Goal: Transaction & Acquisition: Purchase product/service

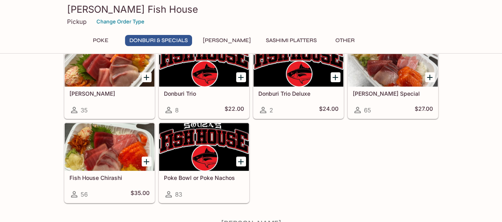
scroll to position [119, 0]
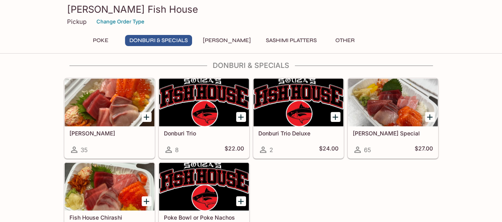
click at [147, 115] on icon "Add Sashimi Donburis" at bounding box center [147, 117] width 6 height 6
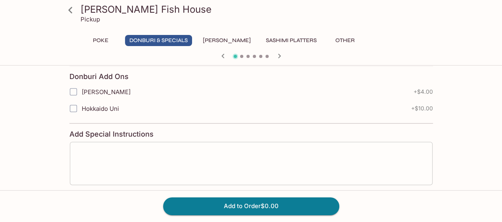
scroll to position [397, 0]
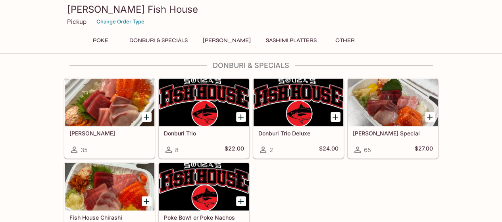
scroll to position [119, 0]
click at [146, 200] on icon "Add Fish House Chirashi" at bounding box center [147, 201] width 6 height 6
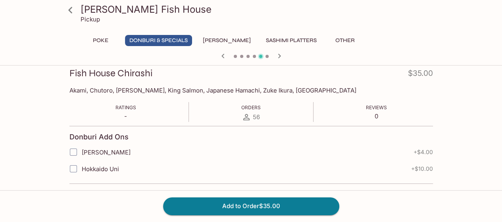
scroll to position [79, 0]
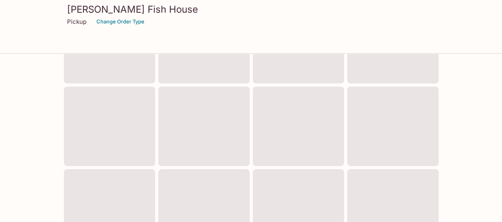
scroll to position [119, 0]
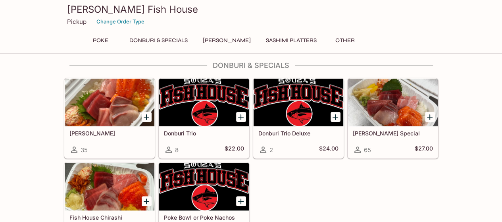
click at [431, 118] on icon "Add Souza Special" at bounding box center [430, 117] width 10 height 10
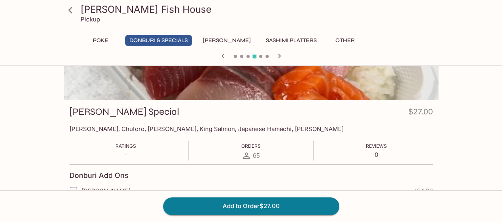
scroll to position [79, 0]
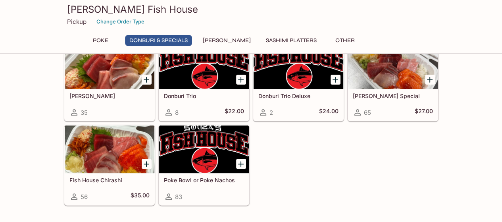
scroll to position [159, 0]
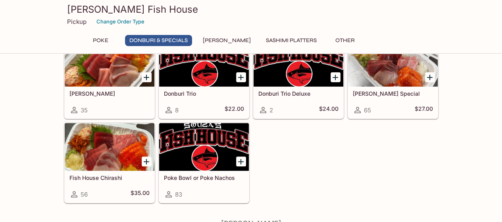
click at [145, 162] on icon "Add Fish House Chirashi" at bounding box center [147, 162] width 10 height 10
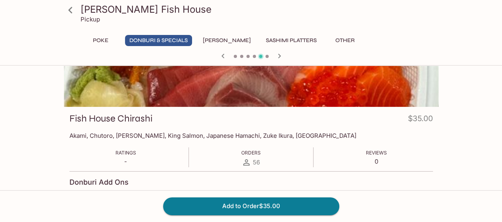
scroll to position [119, 0]
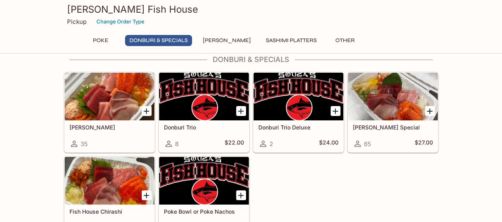
scroll to position [119, 0]
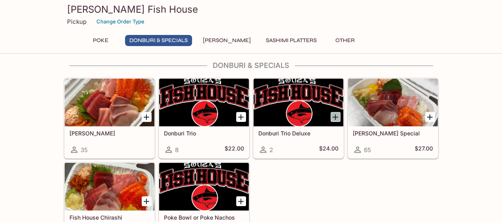
click at [337, 115] on icon "Add Donburi Trio Deluxe" at bounding box center [336, 117] width 10 height 10
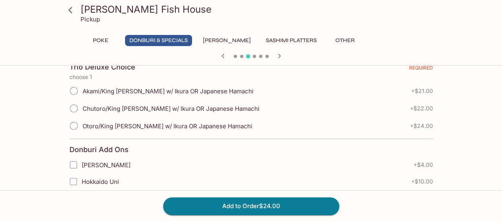
scroll to position [159, 0]
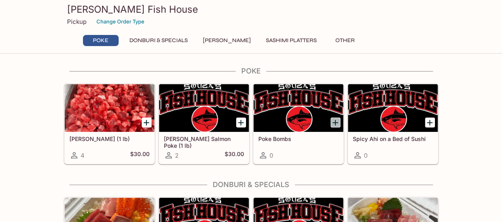
click at [338, 121] on icon "Add Poke Bombs" at bounding box center [336, 123] width 10 height 10
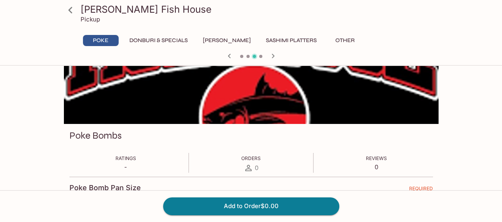
scroll to position [44, 0]
